Goal: Information Seeking & Learning: Obtain resource

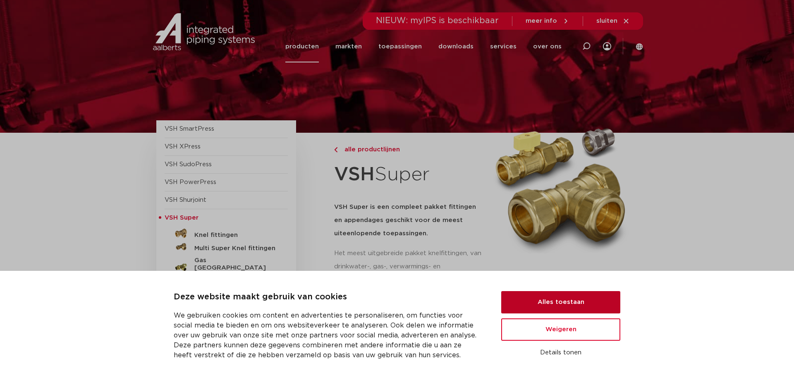
click at [574, 301] on button "Alles toestaan" at bounding box center [560, 302] width 119 height 22
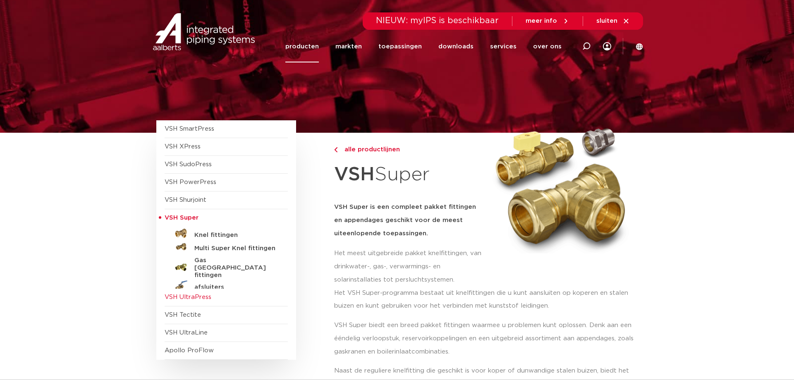
click at [196, 297] on span "VSH UltraPress" at bounding box center [188, 297] width 47 height 6
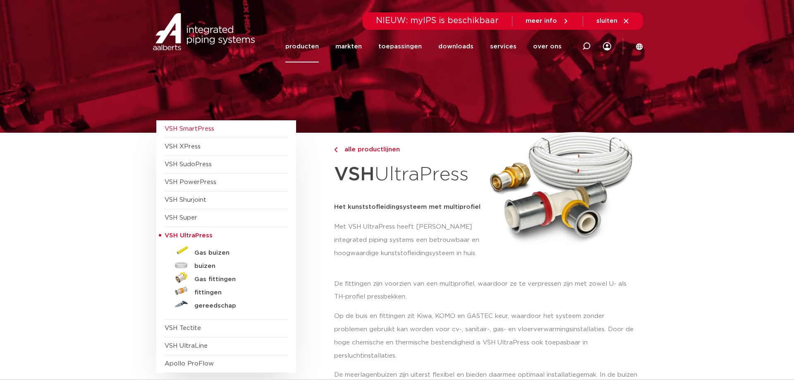
click at [184, 130] on span "VSH SmartPress" at bounding box center [190, 129] width 50 height 6
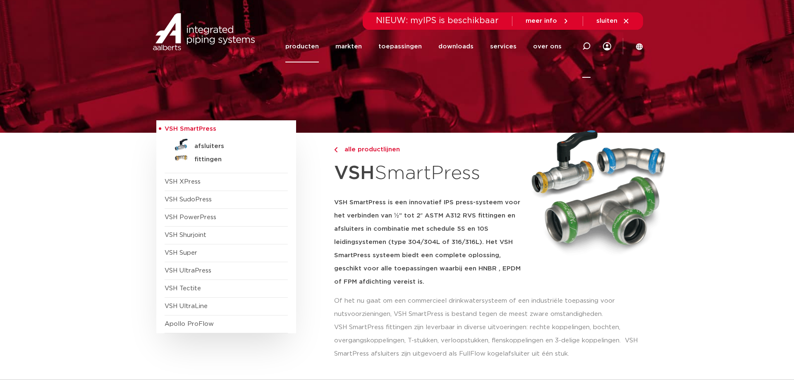
click at [587, 47] on icon at bounding box center [586, 46] width 8 height 8
click at [383, 43] on input "Zoeken" at bounding box center [462, 45] width 260 height 17
click at [390, 45] on input "Zoeken" at bounding box center [462, 45] width 260 height 17
click at [389, 45] on input "Zoeken" at bounding box center [462, 45] width 260 height 17
paste input "0454047"
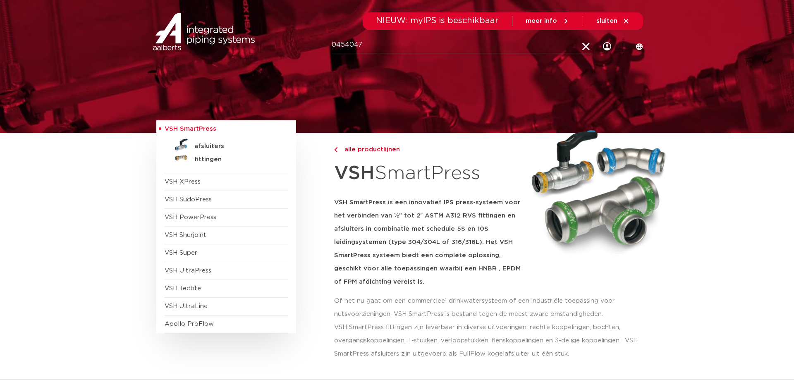
type input "0454047"
click button "Zoeken" at bounding box center [0, 0] width 0 height 0
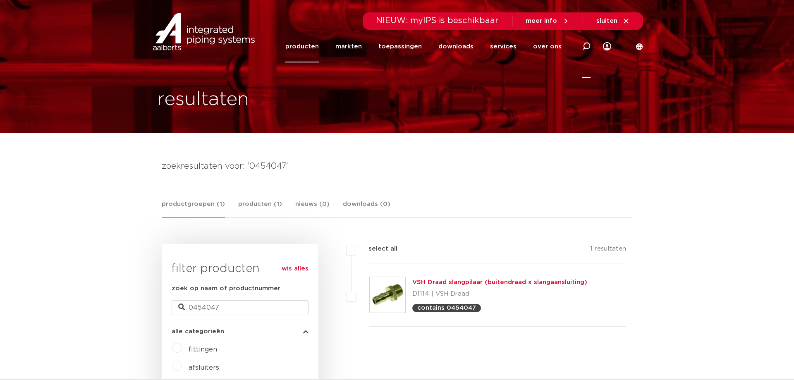
click at [589, 41] on div at bounding box center [586, 46] width 8 height 63
type input "slangpilaar"
click button "Zoeken" at bounding box center [0, 0] width 0 height 0
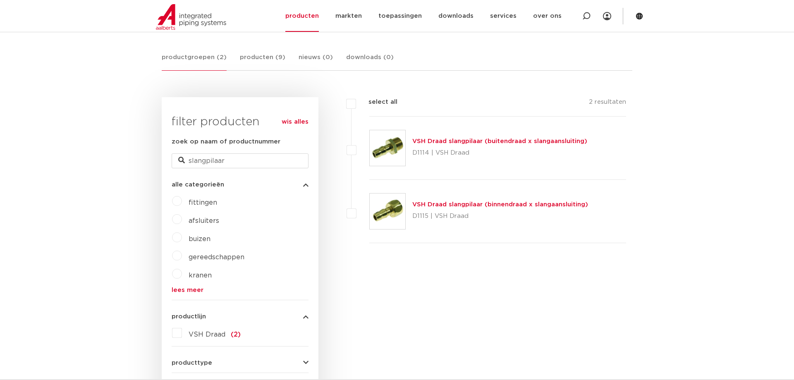
scroll to position [158, 0]
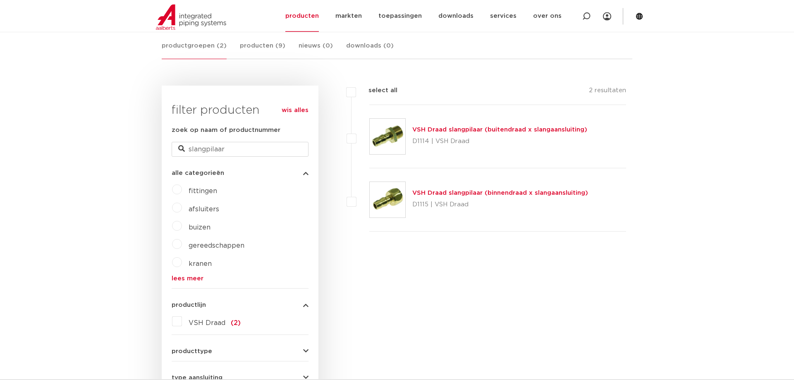
click at [460, 130] on link "VSH Draad slangpilaar (buitendraad x slangaansluiting)" at bounding box center [499, 129] width 175 height 6
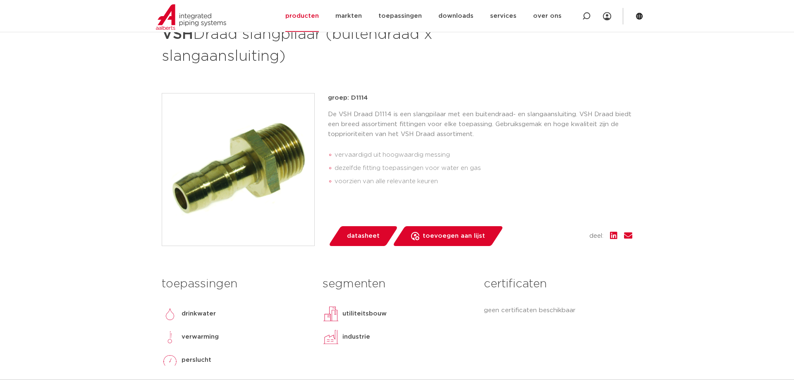
scroll to position [165, 0]
click at [351, 237] on span "datasheet" at bounding box center [363, 235] width 33 height 13
